Goal: Task Accomplishment & Management: Complete application form

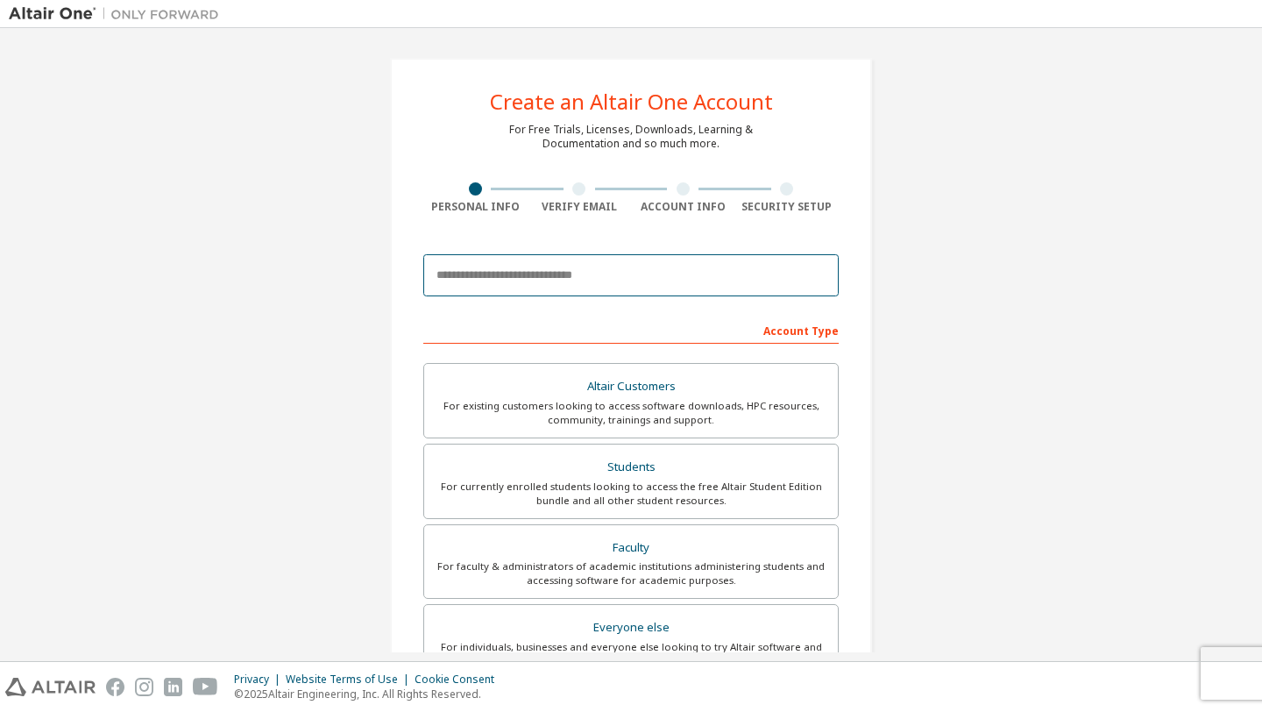
click at [498, 270] on input "email" at bounding box center [630, 275] width 415 height 42
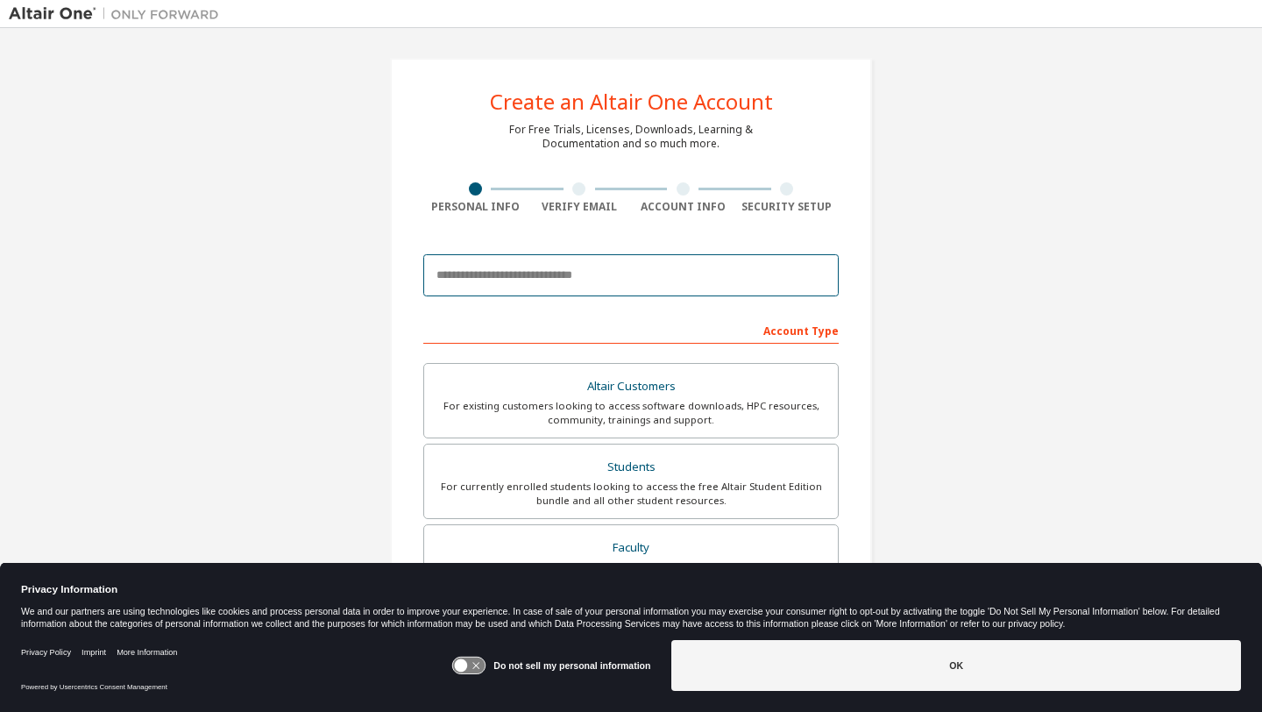
click at [498, 268] on input "email" at bounding box center [630, 275] width 415 height 42
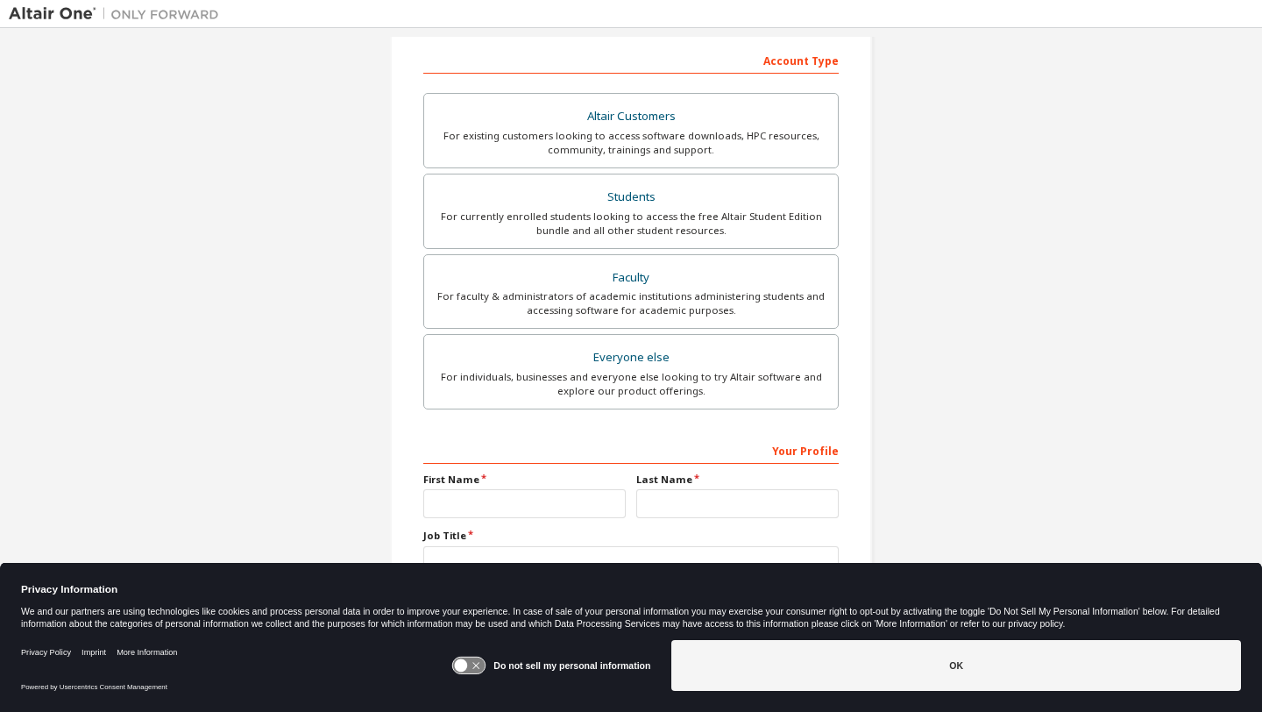
scroll to position [313, 0]
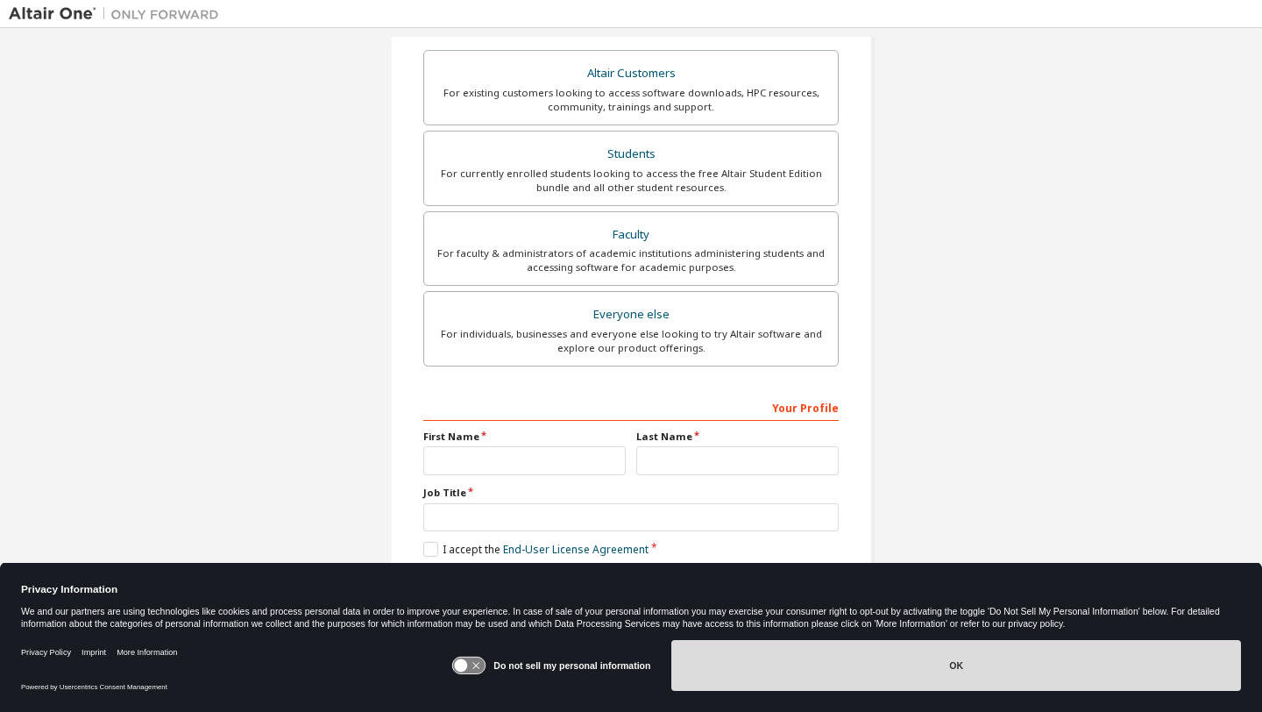
type input "**********"
click at [849, 657] on button "OK" at bounding box center [956, 665] width 570 height 51
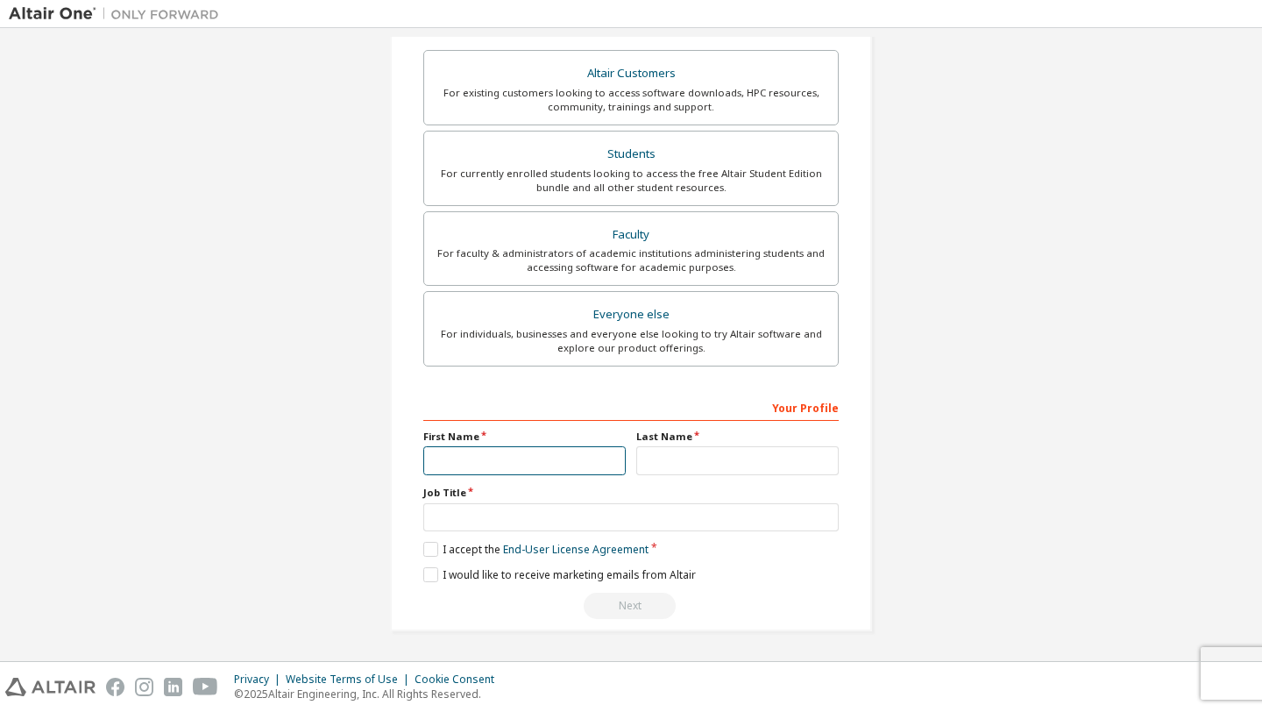
click at [569, 461] on input "text" at bounding box center [524, 460] width 202 height 29
type input "****"
type input "********"
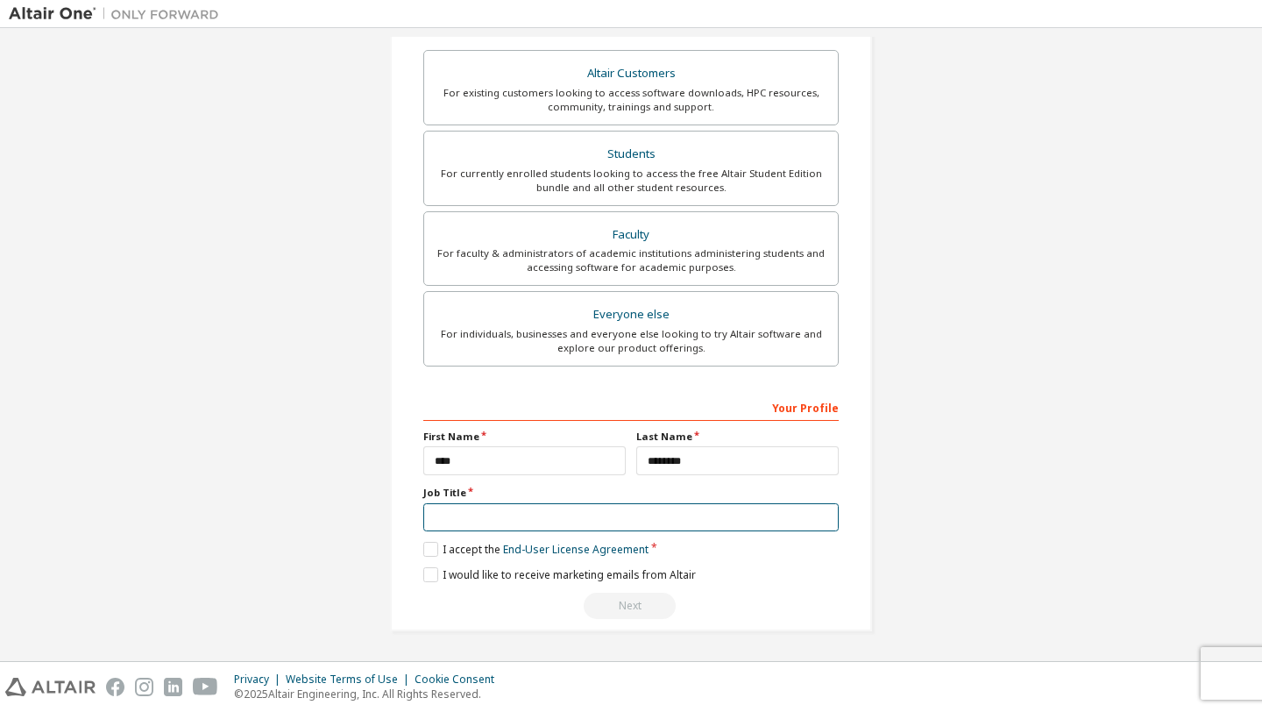
click at [507, 519] on input "text" at bounding box center [630, 517] width 415 height 29
type input "*******"
click at [425, 547] on label "I accept the End-User License Agreement" at bounding box center [535, 549] width 225 height 15
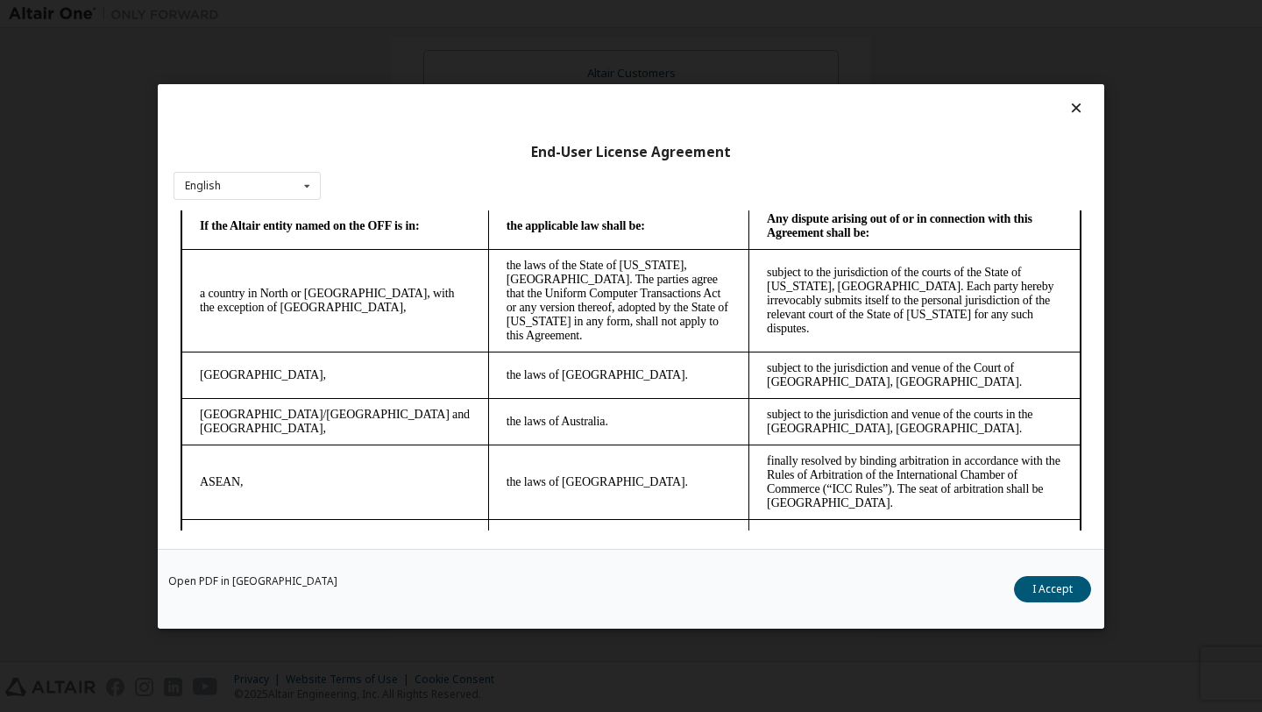
scroll to position [4675, 0]
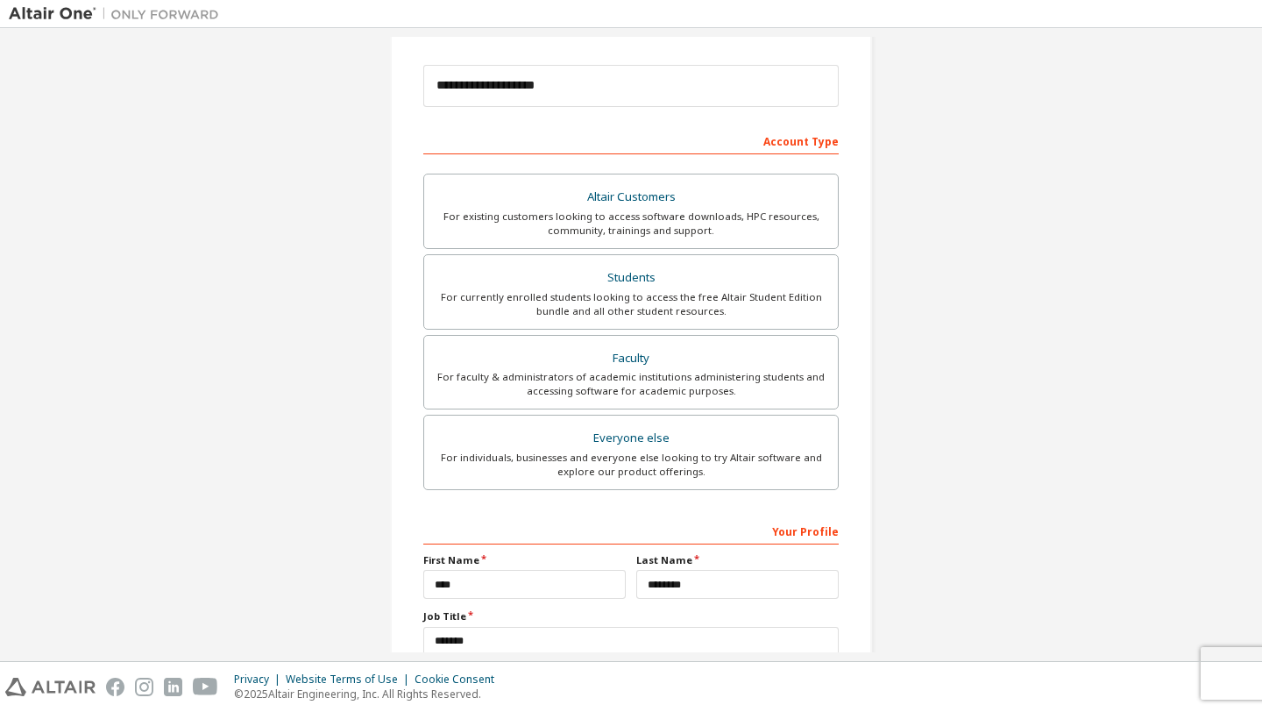
scroll to position [167, 0]
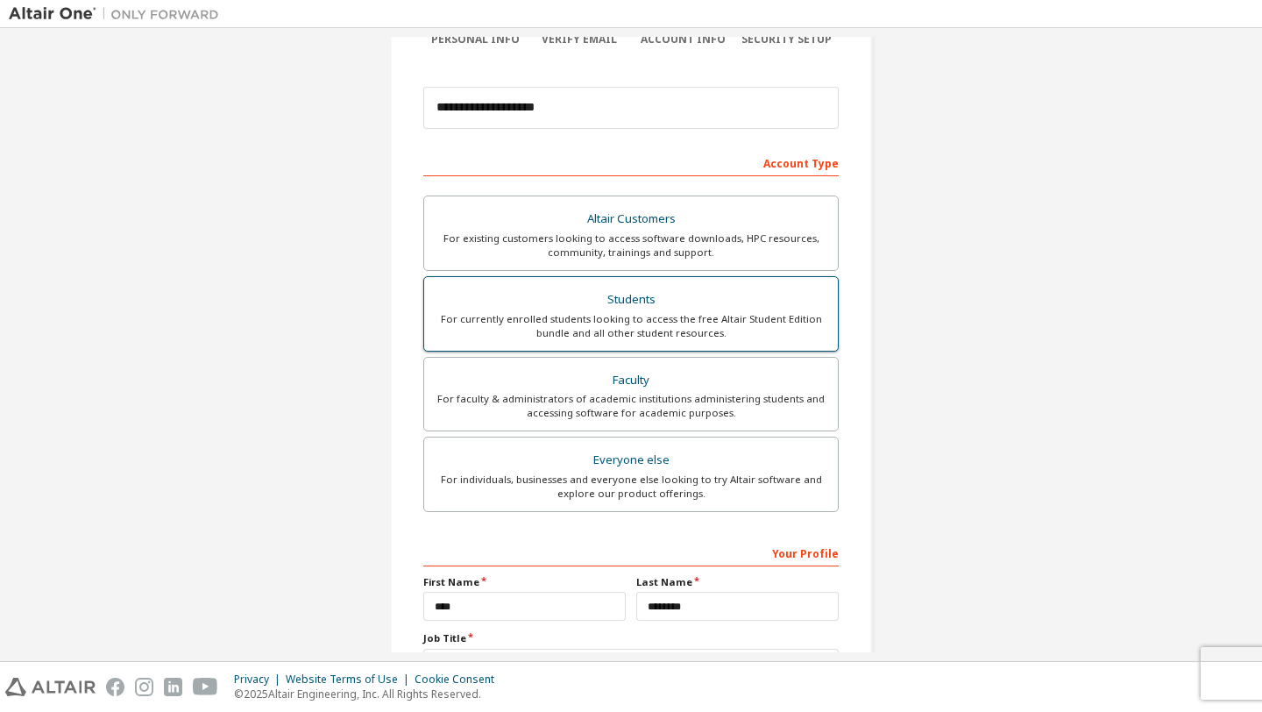
click at [706, 312] on div "For currently enrolled students looking to access the free Altair Student Editi…" at bounding box center [631, 326] width 393 height 28
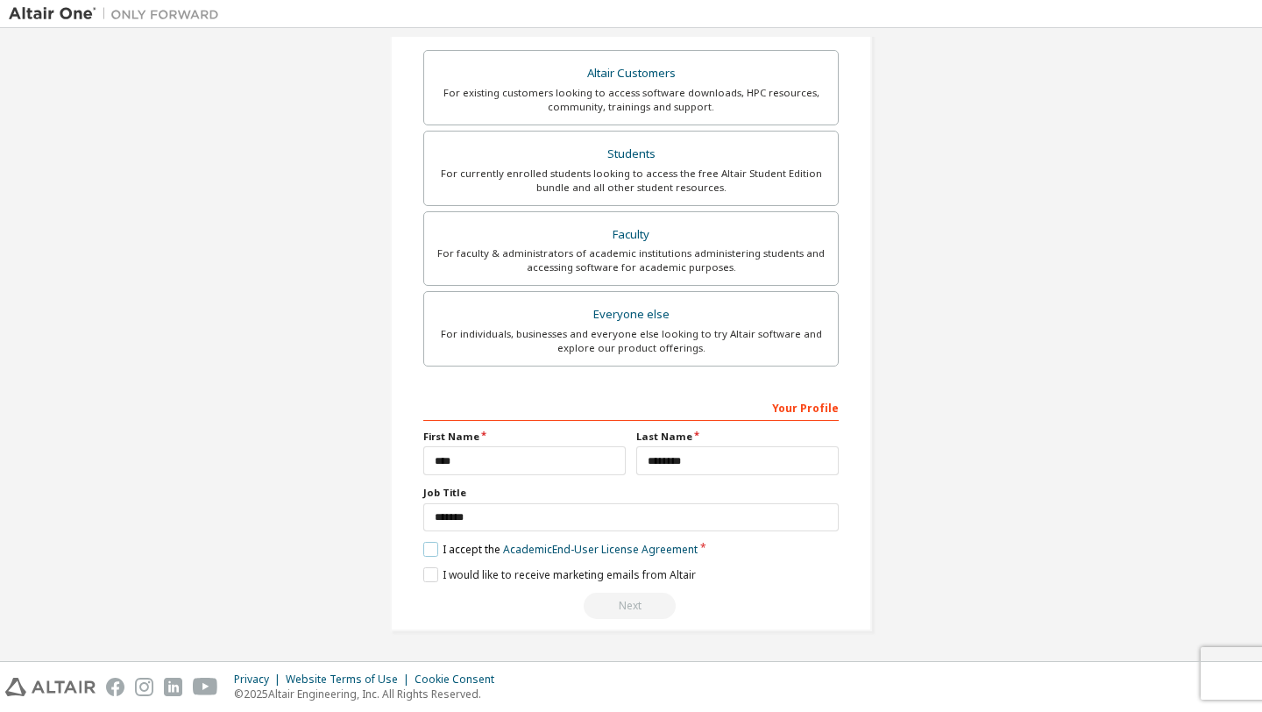
click at [431, 548] on label "I accept the Academic End-User License Agreement" at bounding box center [560, 549] width 274 height 15
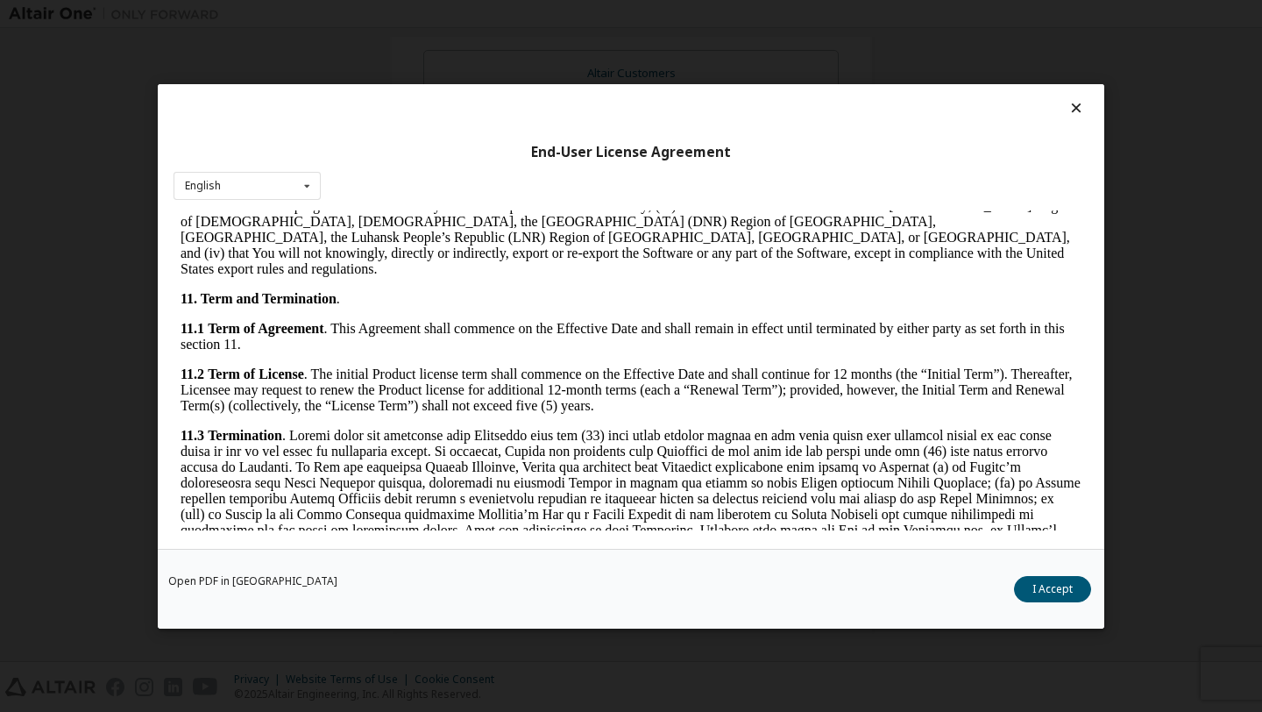
scroll to position [2878, 0]
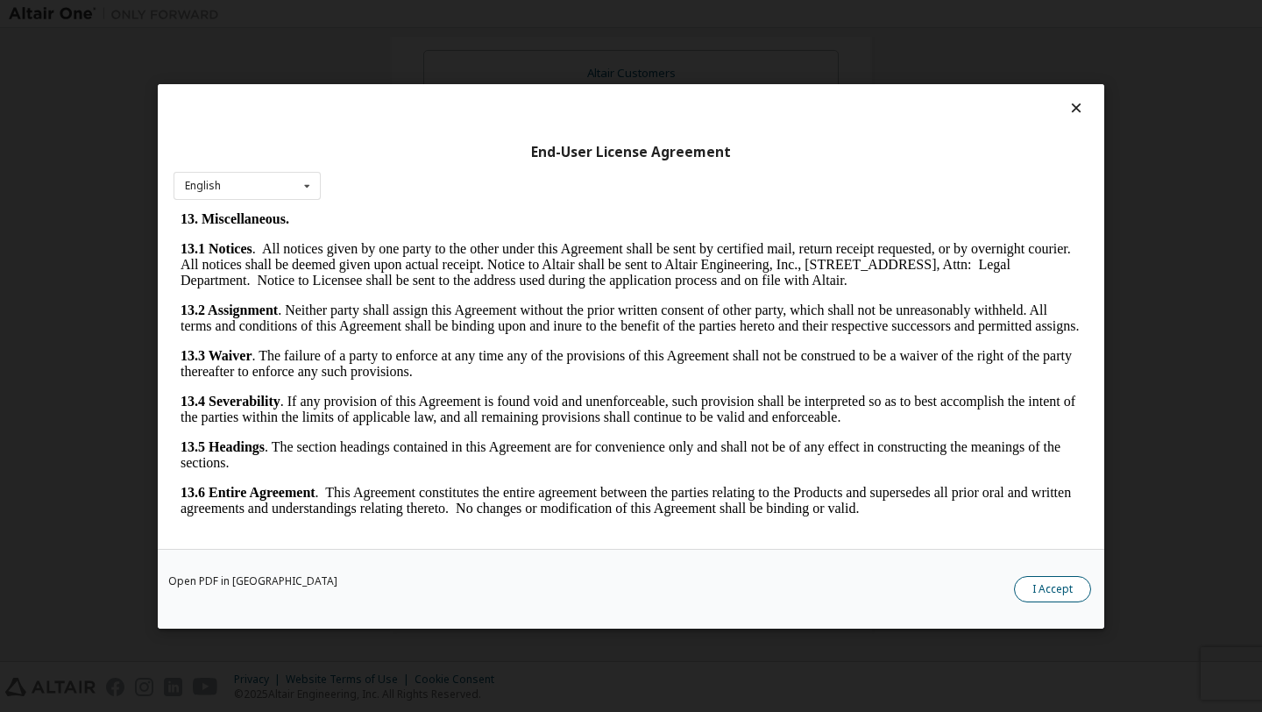
click at [1041, 586] on button "I Accept" at bounding box center [1052, 588] width 77 height 26
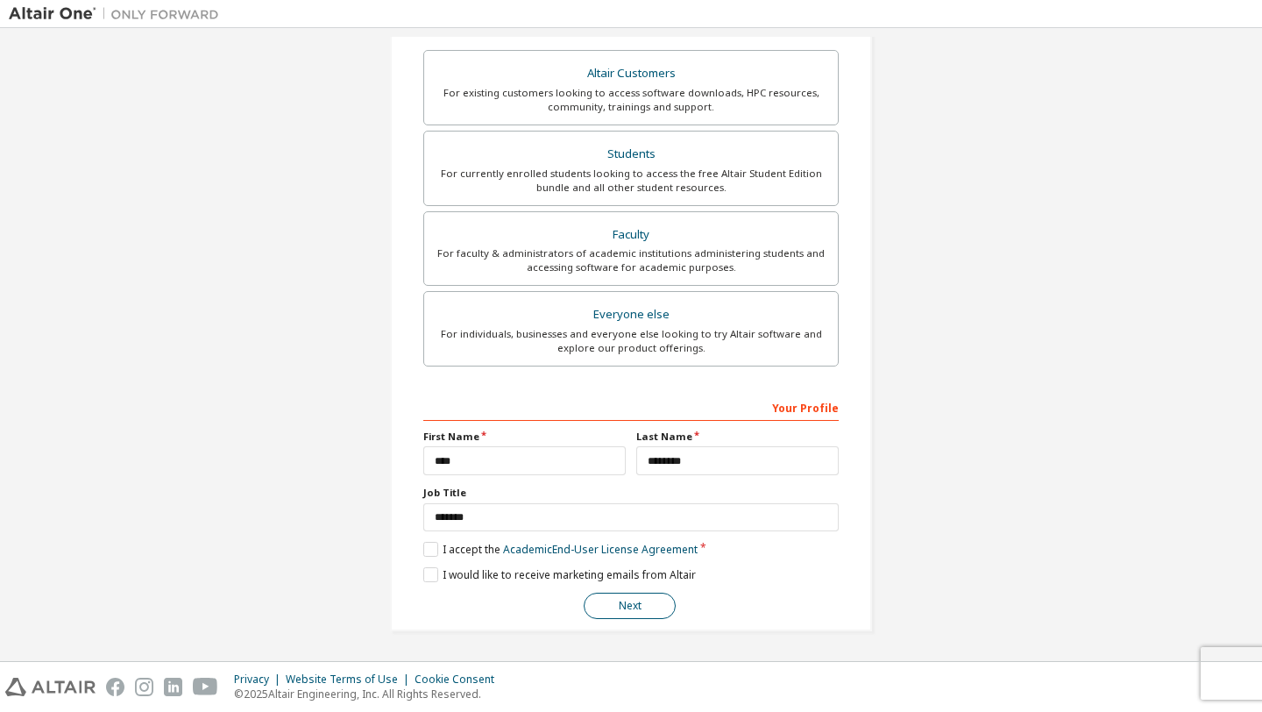
click at [661, 614] on button "Next" at bounding box center [630, 606] width 92 height 26
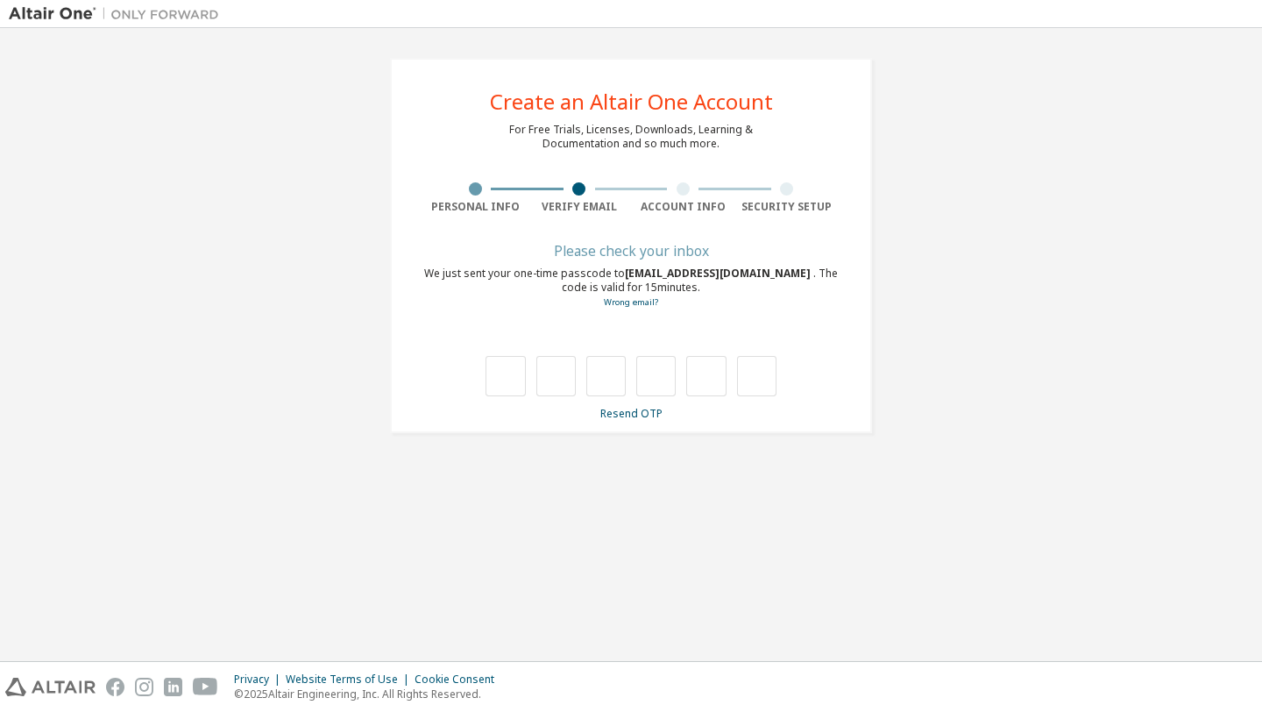
scroll to position [0, 0]
type input "*"
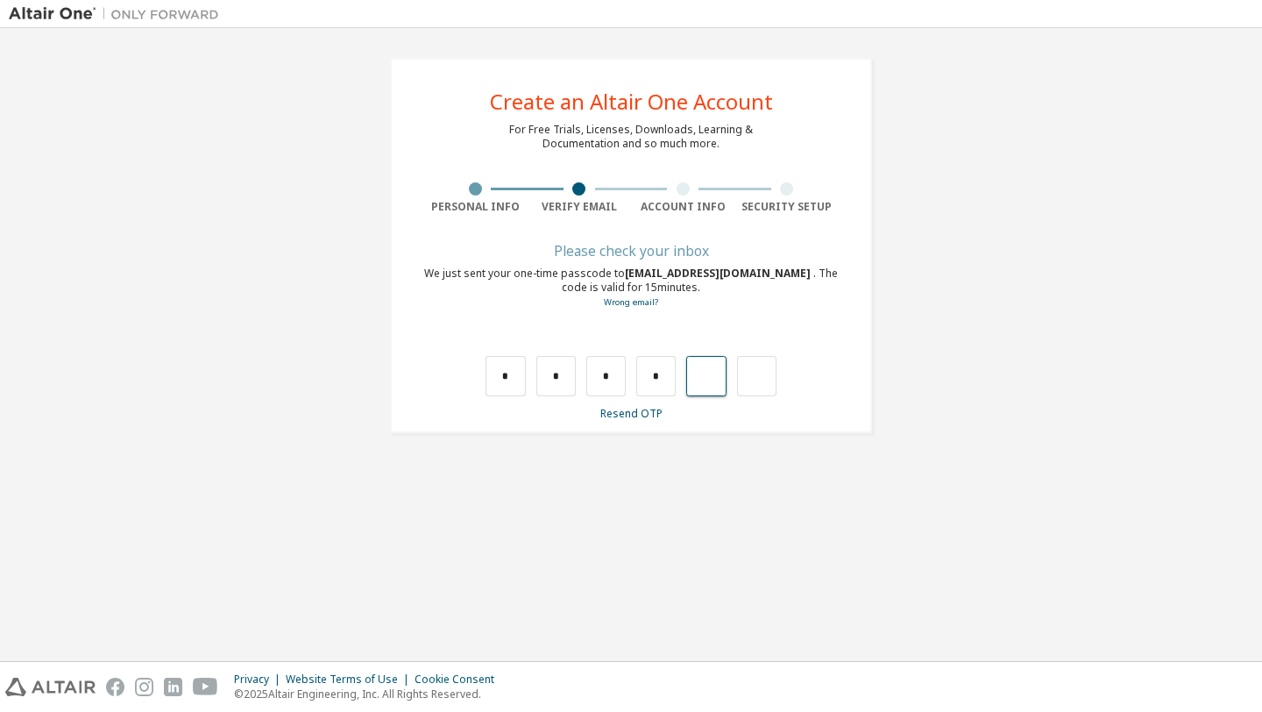
type input "*"
